Goal: Find specific page/section: Find specific page/section

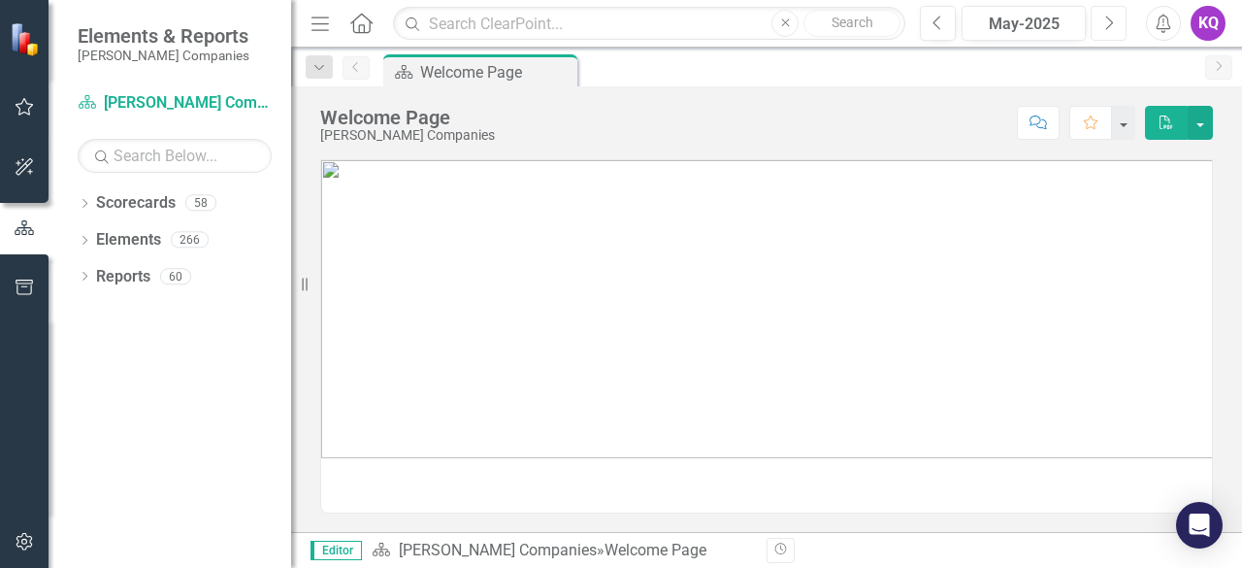
click at [1114, 12] on button "Next" at bounding box center [1108, 23] width 36 height 35
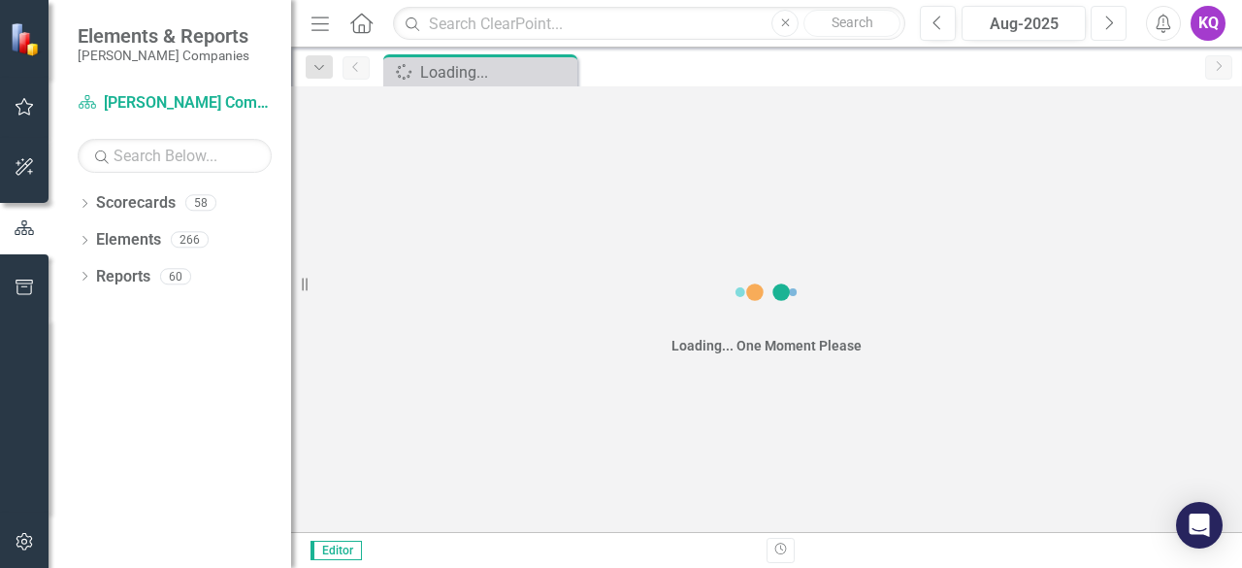
click at [1114, 12] on button "Next" at bounding box center [1108, 23] width 36 height 35
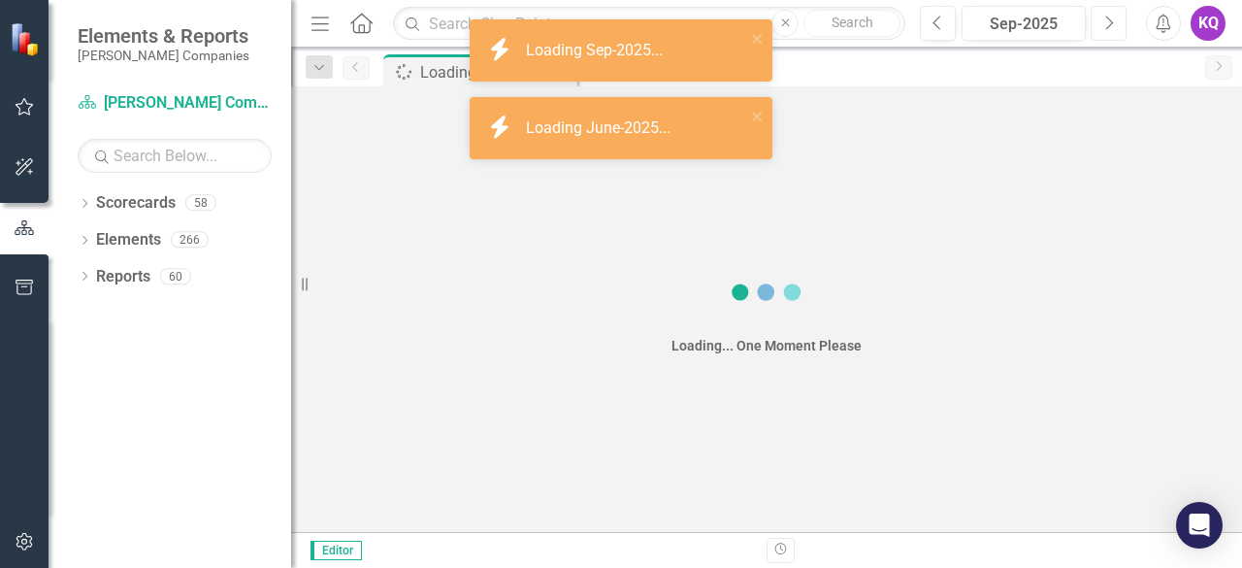
click at [1114, 12] on button "Next" at bounding box center [1108, 23] width 36 height 35
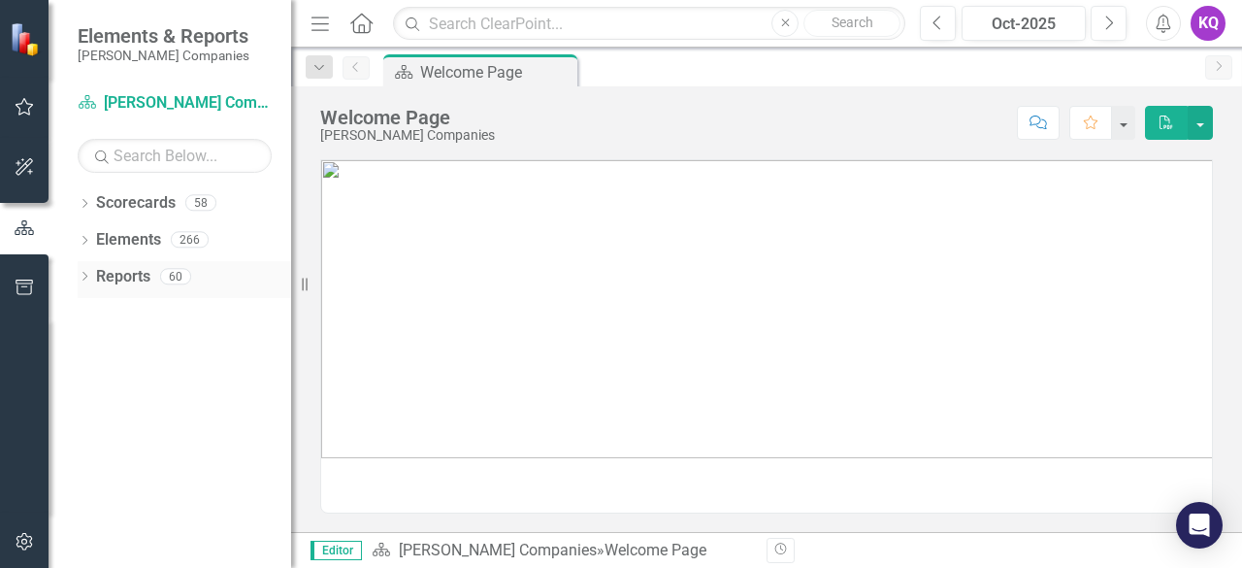
click at [87, 290] on div "Dropdown Reports 60" at bounding box center [184, 279] width 213 height 37
click at [91, 276] on div "Dropdown Reports 60" at bounding box center [184, 279] width 213 height 37
click at [81, 276] on icon "Dropdown" at bounding box center [85, 278] width 14 height 11
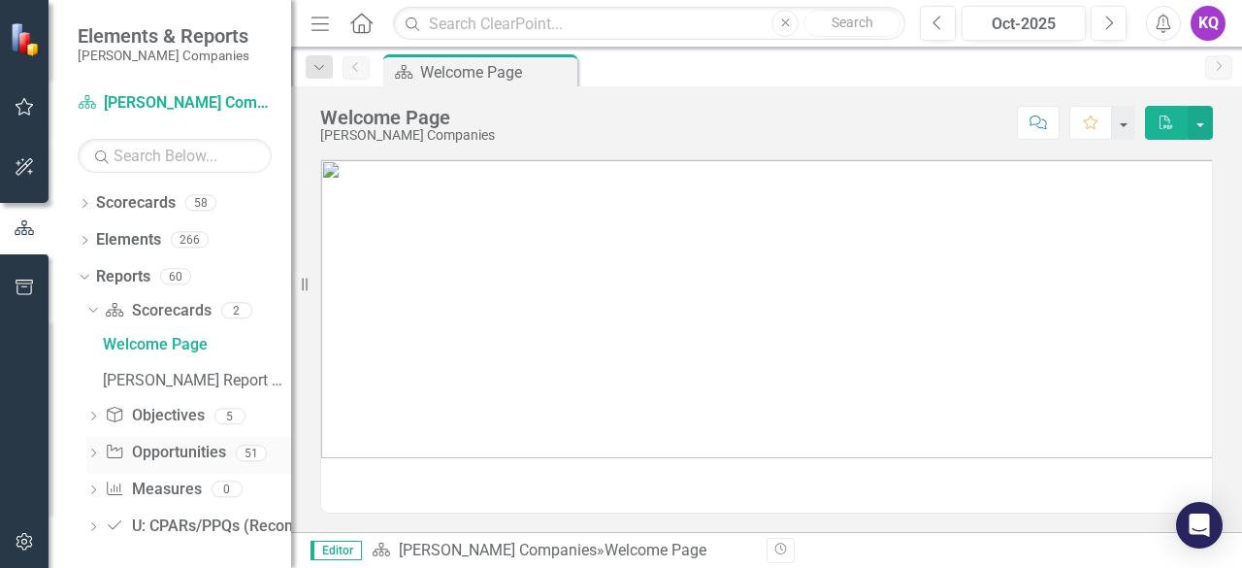
click at [91, 456] on icon "Dropdown" at bounding box center [93, 454] width 14 height 11
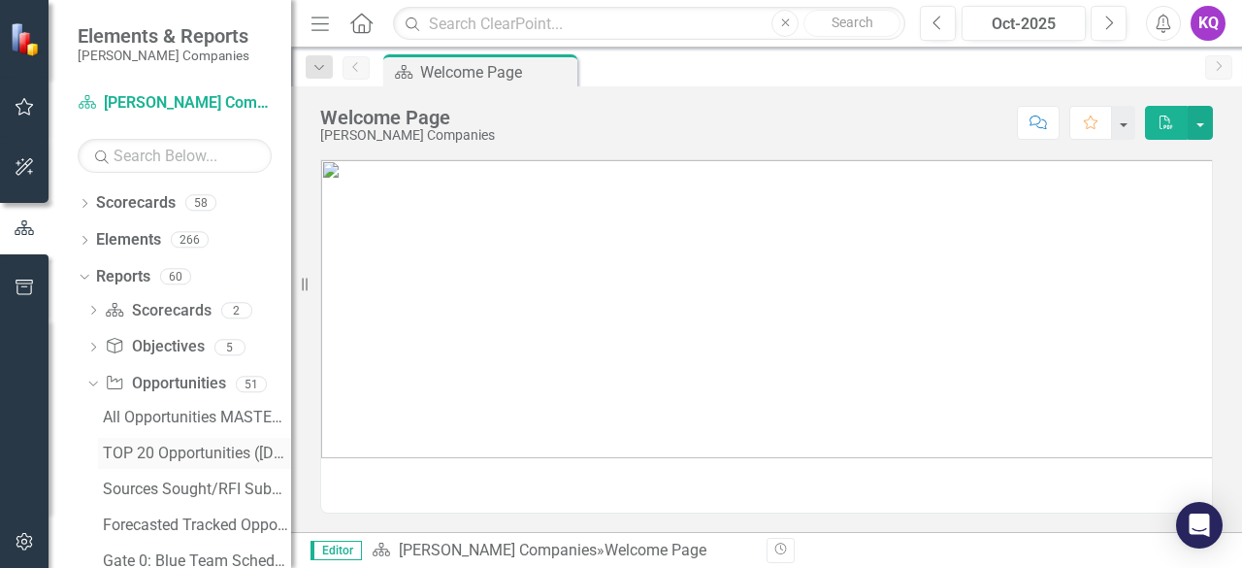
click at [176, 454] on div "TOP 20 Opportunities ([DATE] Process)" at bounding box center [197, 452] width 188 height 17
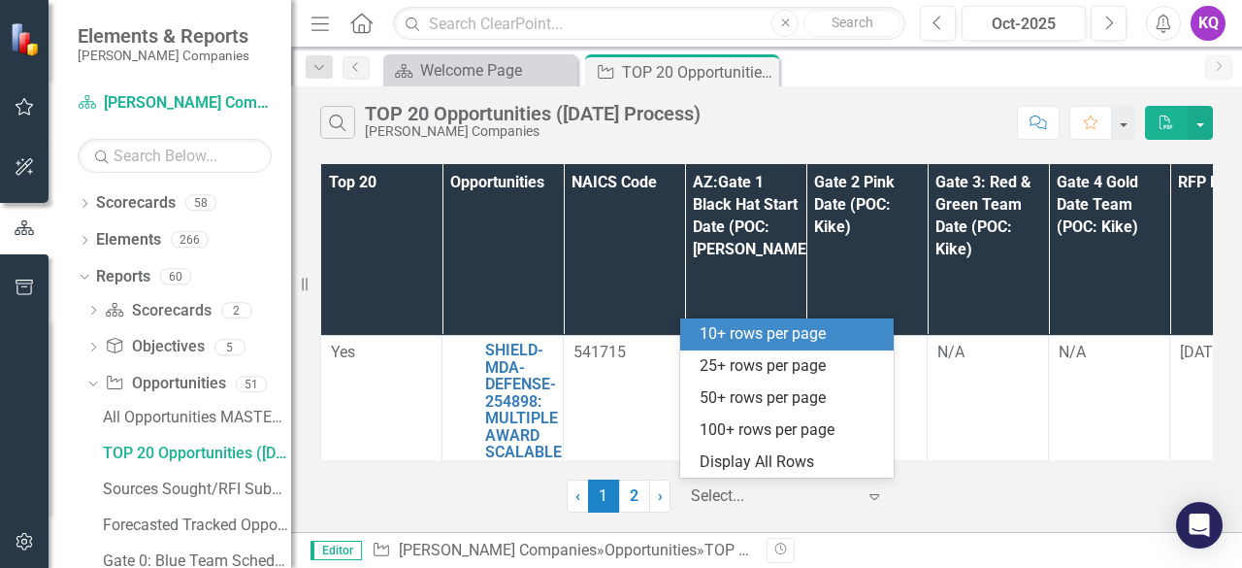
click at [745, 502] on div at bounding box center [773, 496] width 165 height 26
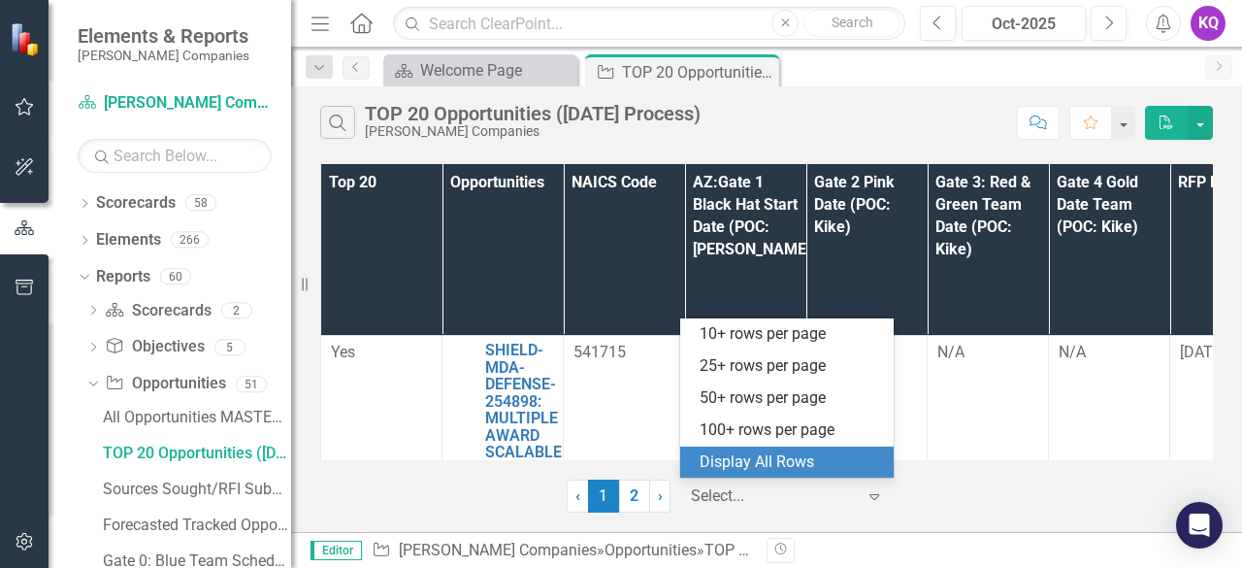
click at [738, 469] on div "Display All Rows" at bounding box center [790, 462] width 182 height 22
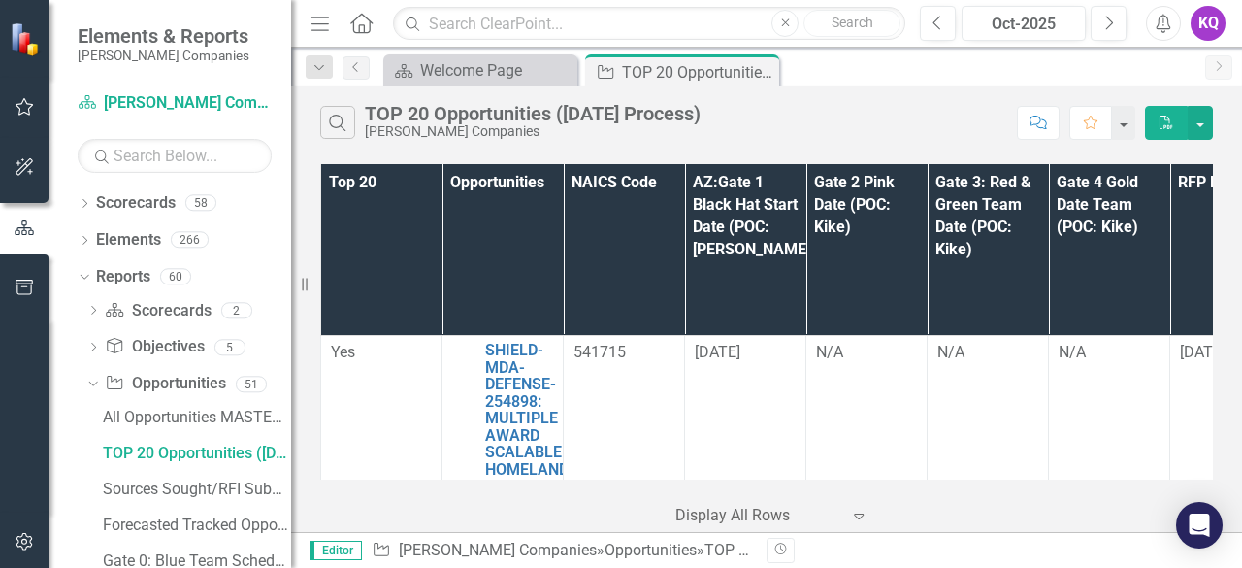
click at [331, 18] on icon "Menu" at bounding box center [320, 23] width 25 height 20
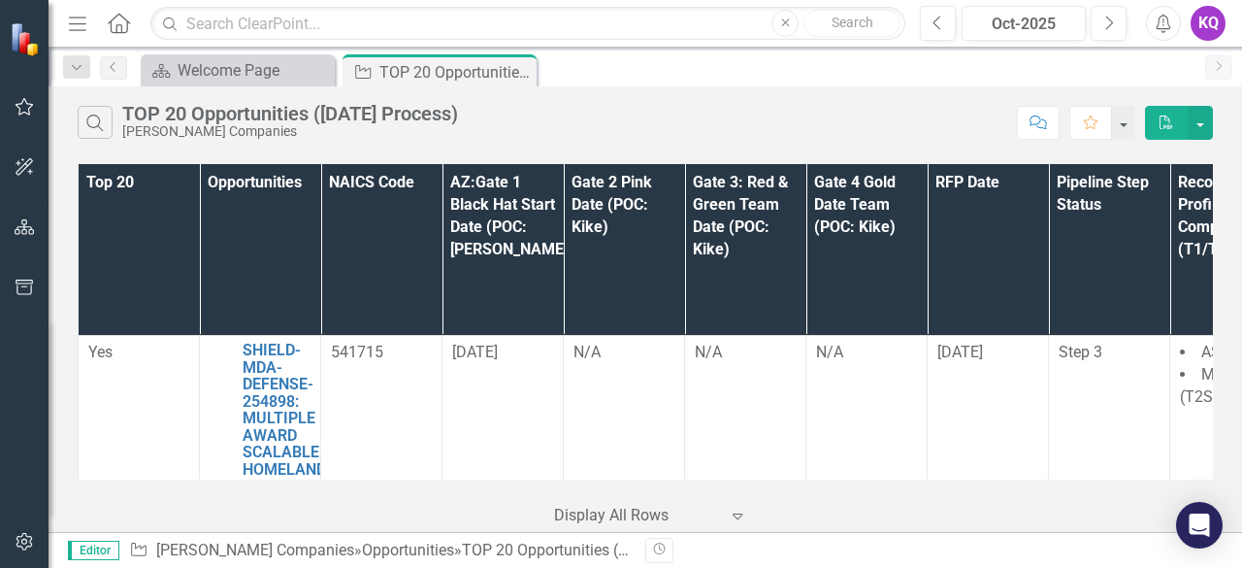
scroll to position [1354, 596]
